Goal: Information Seeking & Learning: Learn about a topic

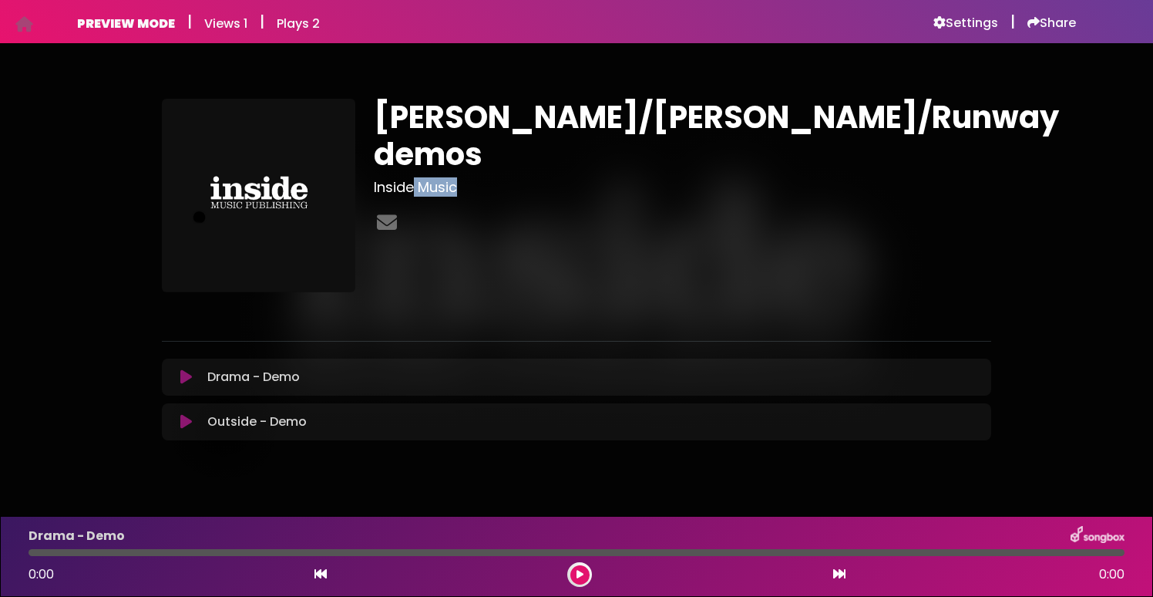
drag, startPoint x: 464, startPoint y: 150, endPoint x: 414, endPoint y: 152, distance: 50.1
click at [414, 179] on h3 "Inside Music" at bounding box center [682, 187] width 617 height 17
click at [456, 179] on h3 "Inside Music" at bounding box center [682, 187] width 617 height 17
click at [24, 24] on icon at bounding box center [24, 24] width 18 height 1
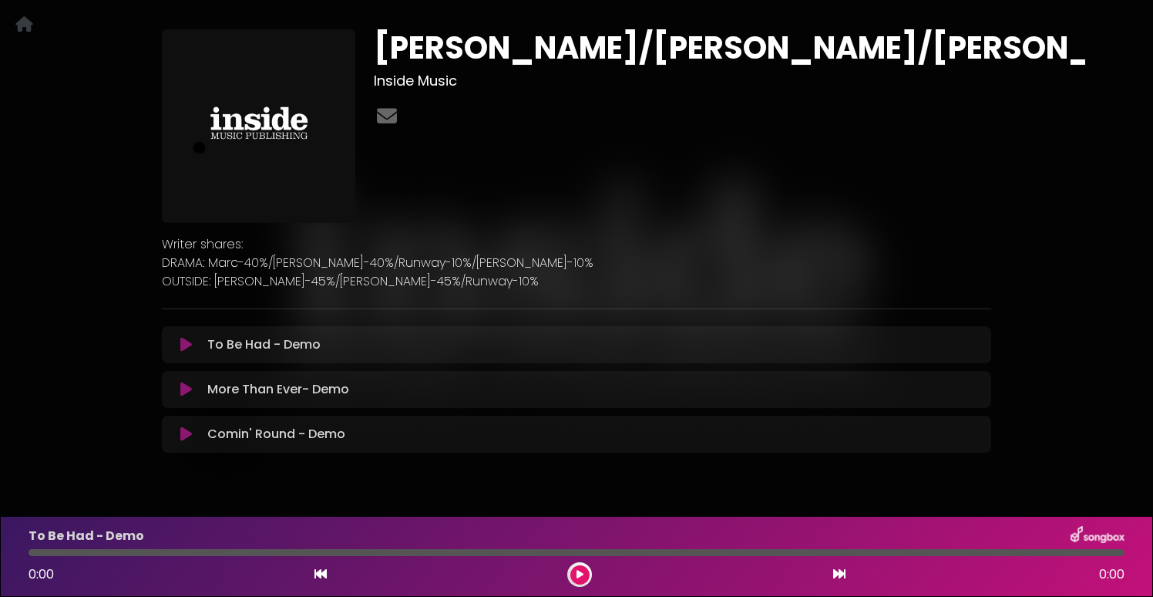
scroll to position [68, 0]
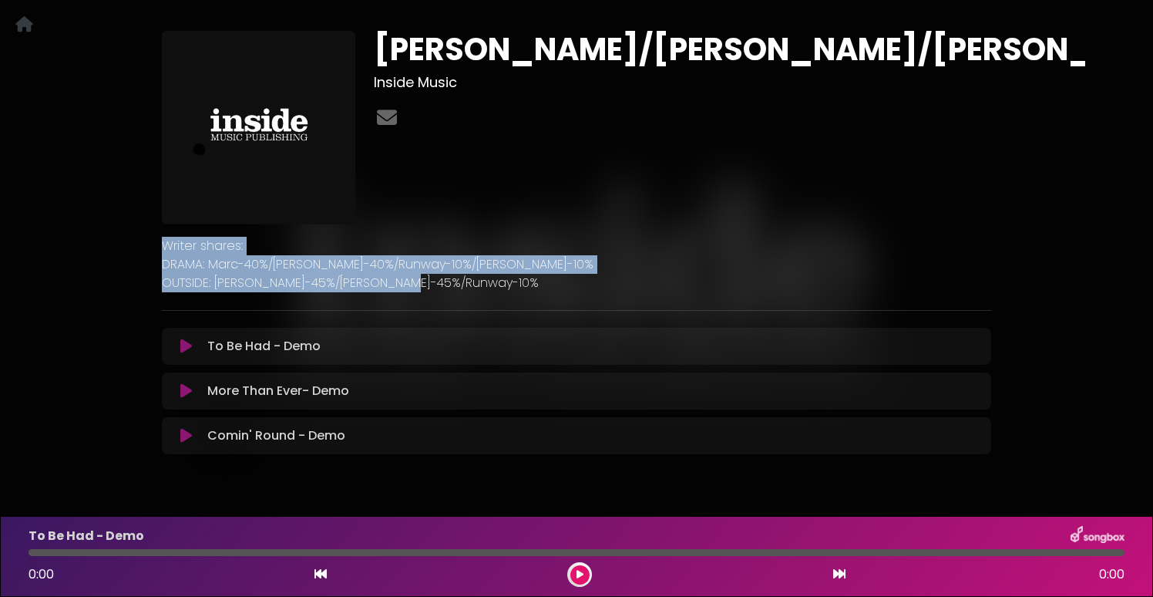
drag, startPoint x: 430, startPoint y: 279, endPoint x: 144, endPoint y: 245, distance: 288.0
click at [144, 245] on div "Marc/Steen/Nick Inside Music Writer shares:" at bounding box center [576, 237] width 1017 height 486
copy div "Writer shares: DRAMA: Marc-40%/Steen-40%/Runway-10%/Chris-10% OUTSIDE: Marc-45%…"
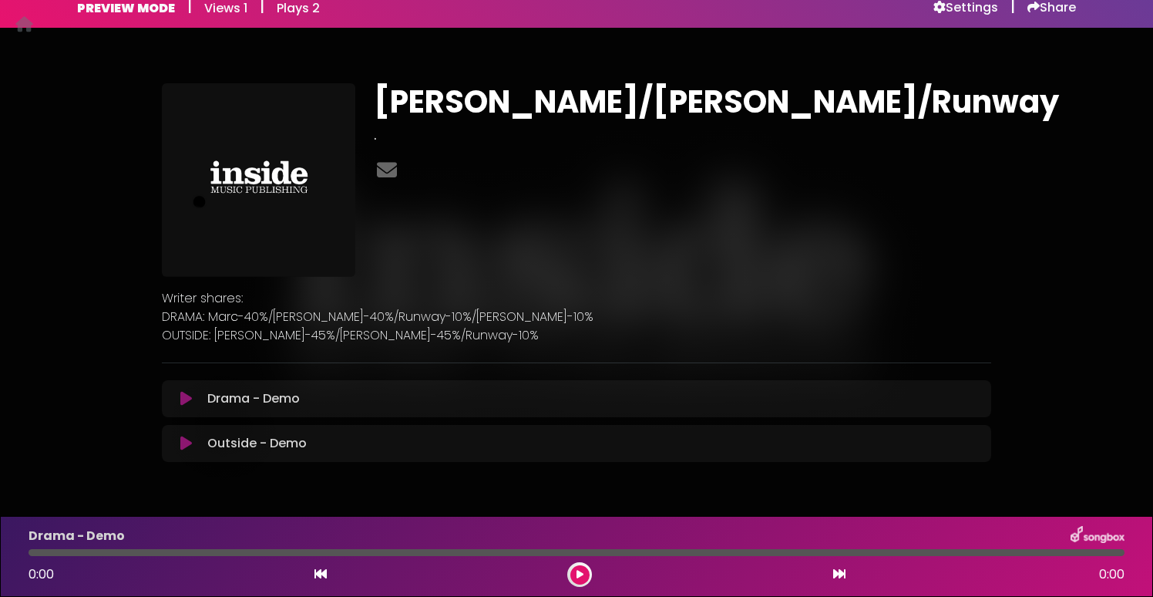
scroll to position [19, 0]
